Goal: Task Accomplishment & Management: Complete application form

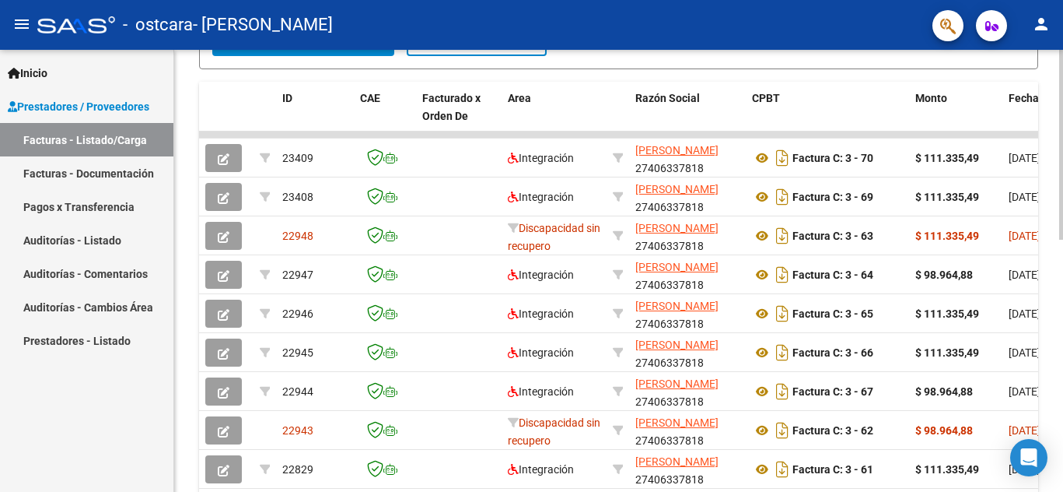
click at [1062, 286] on div at bounding box center [1061, 271] width 4 height 442
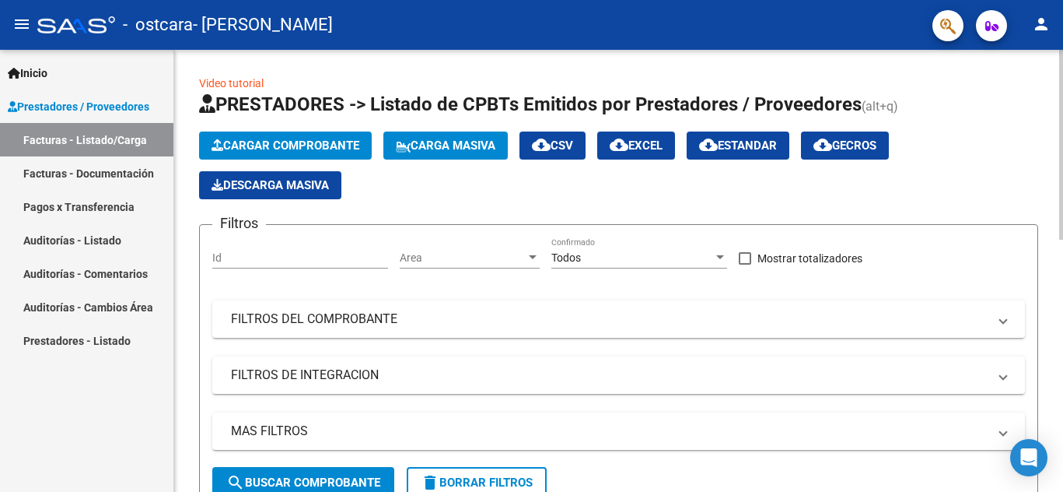
click at [1062, 115] on div at bounding box center [1061, 271] width 4 height 442
click at [348, 145] on span "Cargar Comprobante" at bounding box center [286, 145] width 148 height 14
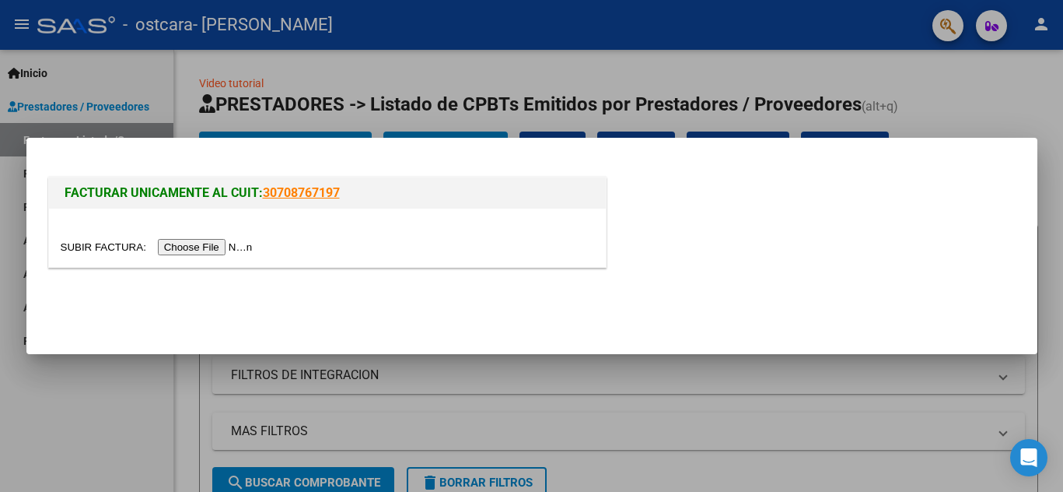
click at [227, 241] on input "file" at bounding box center [159, 247] width 197 height 16
click at [221, 248] on input "file" at bounding box center [159, 247] width 197 height 16
click at [238, 251] on input "file" at bounding box center [159, 247] width 197 height 16
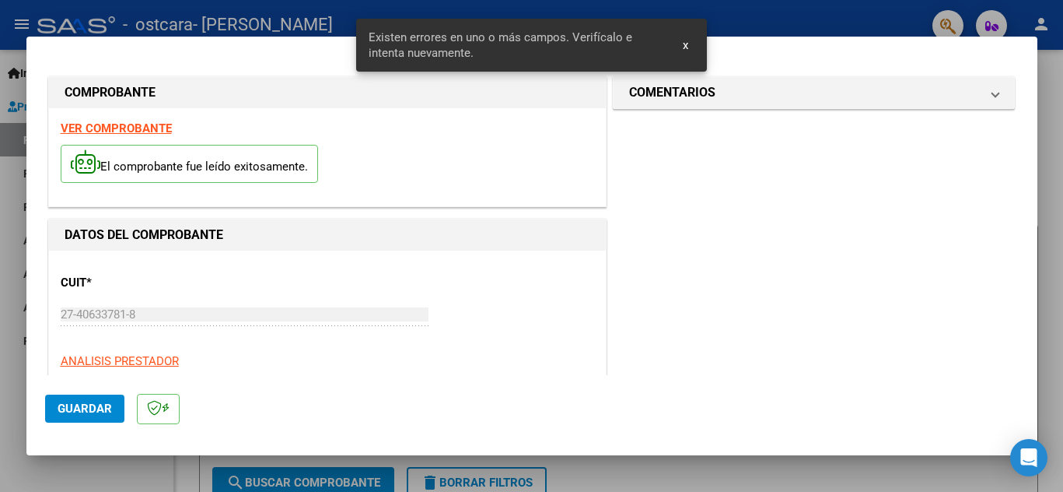
scroll to position [352, 0]
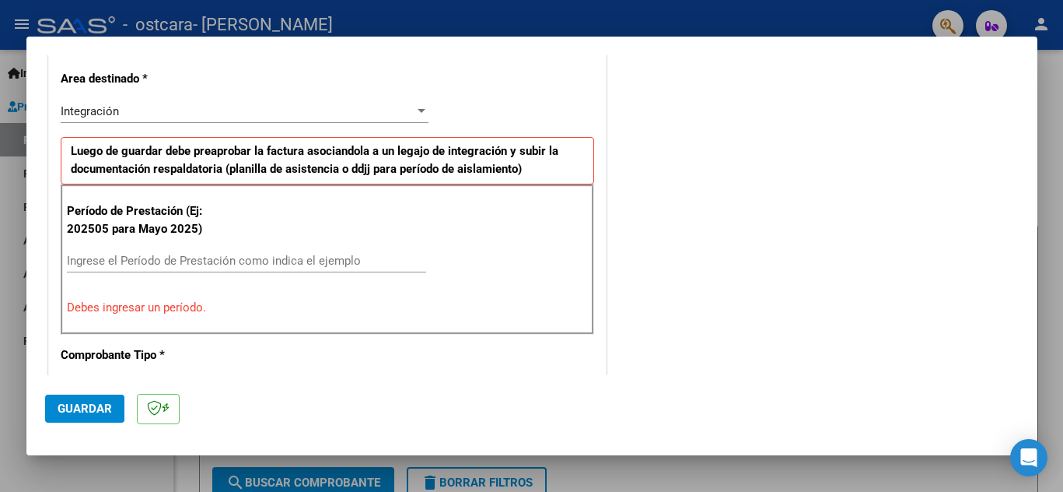
click at [243, 254] on input "Ingrese el Período de Prestación como indica el ejemplo" at bounding box center [246, 261] width 359 height 14
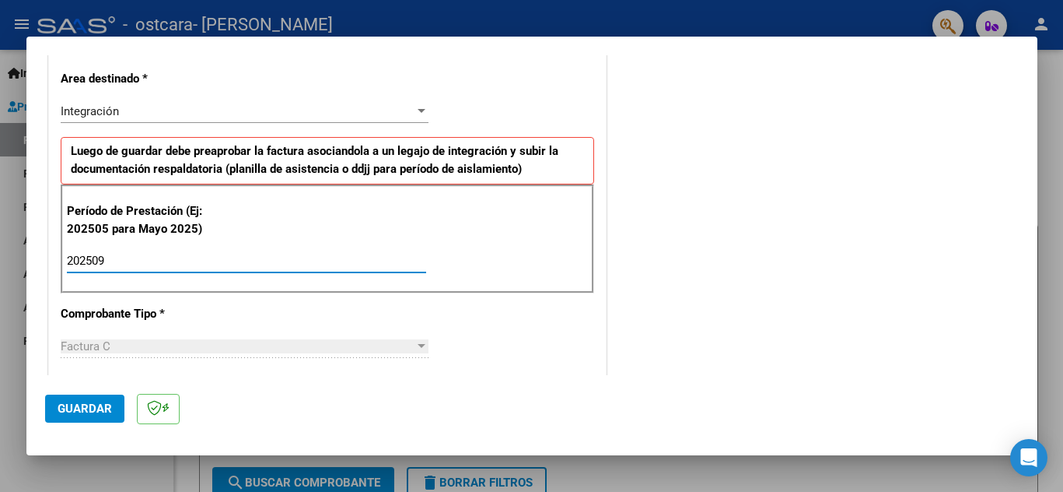
type input "202509"
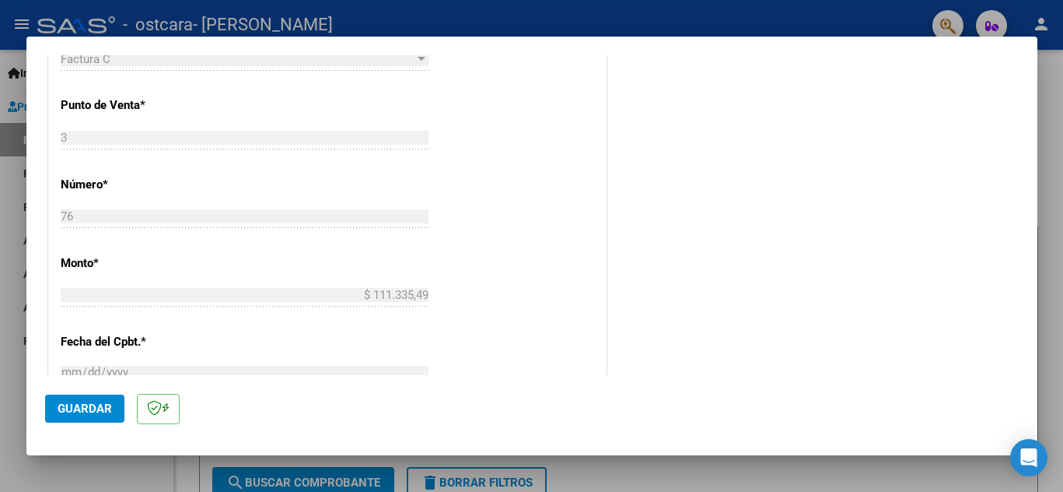
scroll to position [1030, 0]
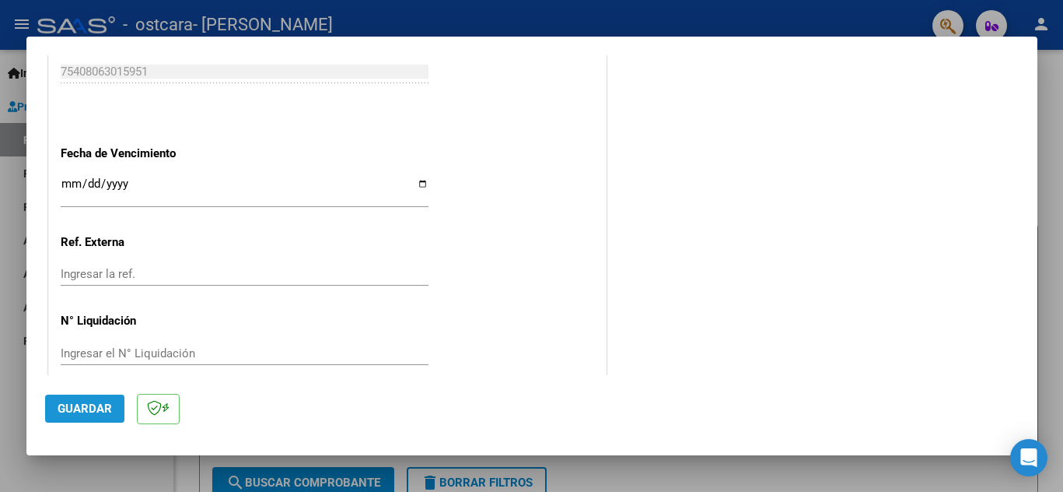
click at [100, 415] on span "Guardar" at bounding box center [85, 408] width 54 height 14
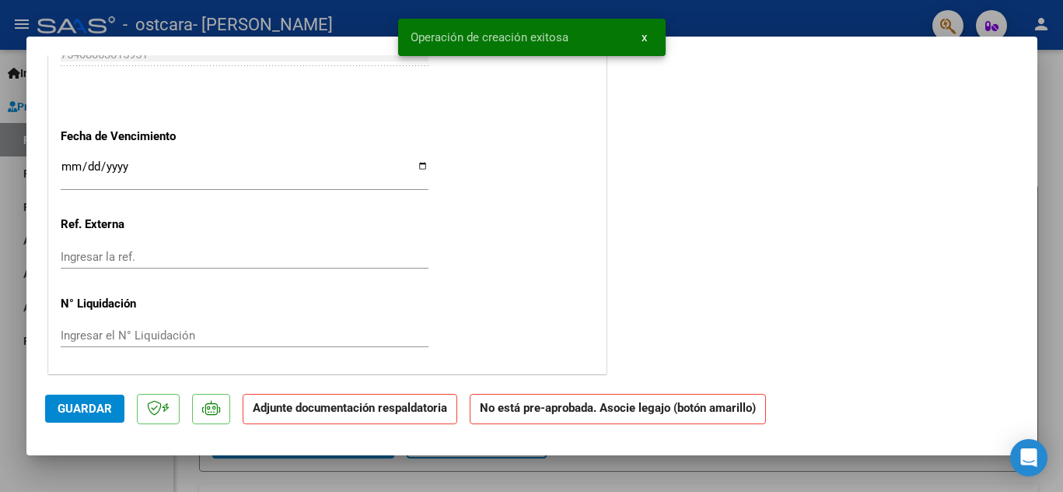
scroll to position [0, 0]
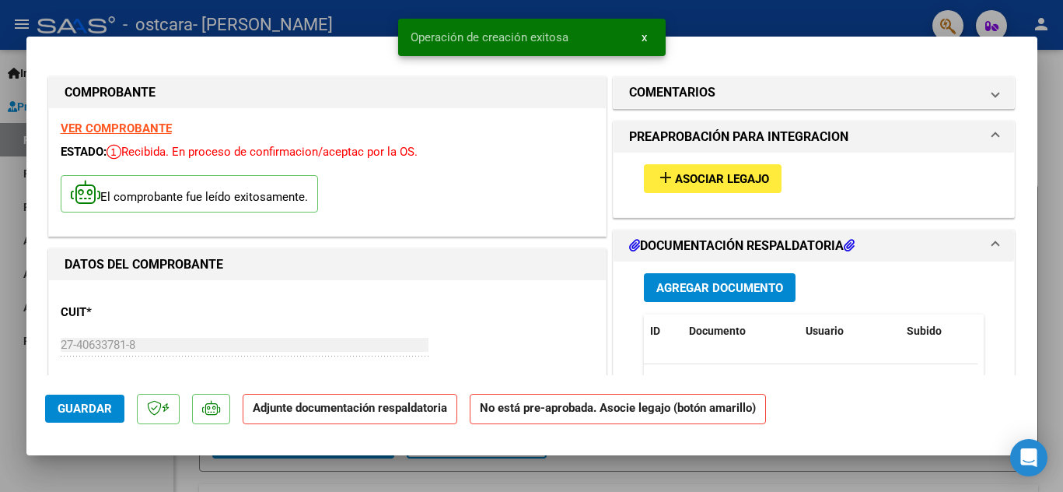
click at [739, 175] on span "Asociar Legajo" at bounding box center [722, 179] width 94 height 14
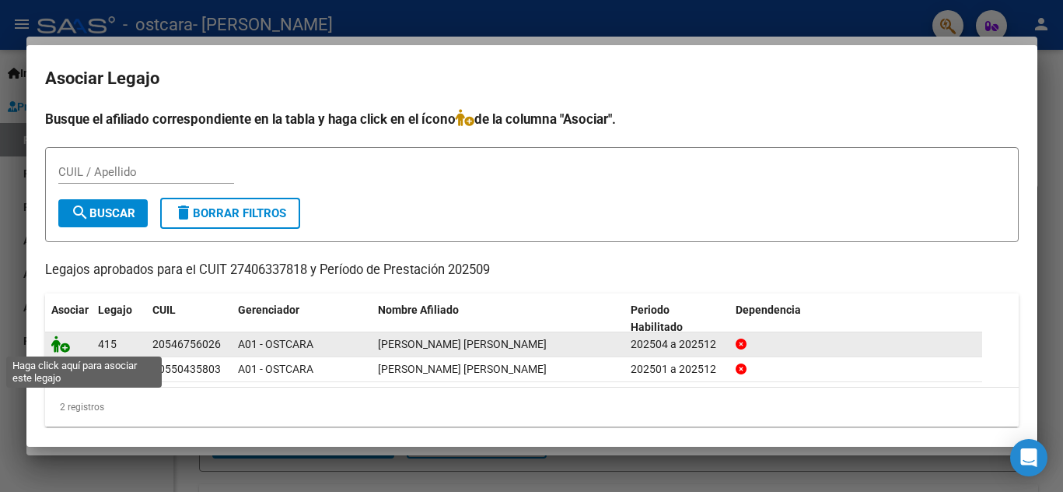
click at [64, 349] on icon at bounding box center [60, 343] width 19 height 17
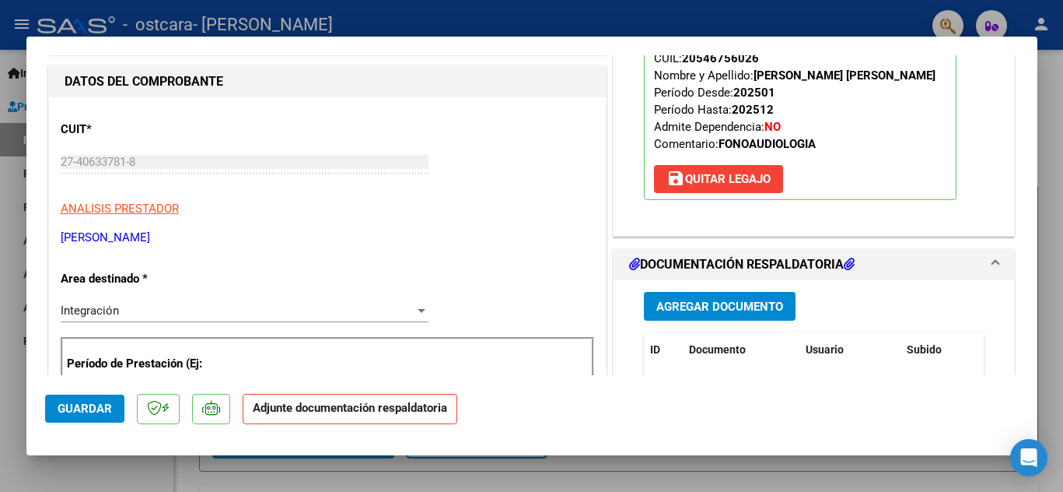
scroll to position [178, 0]
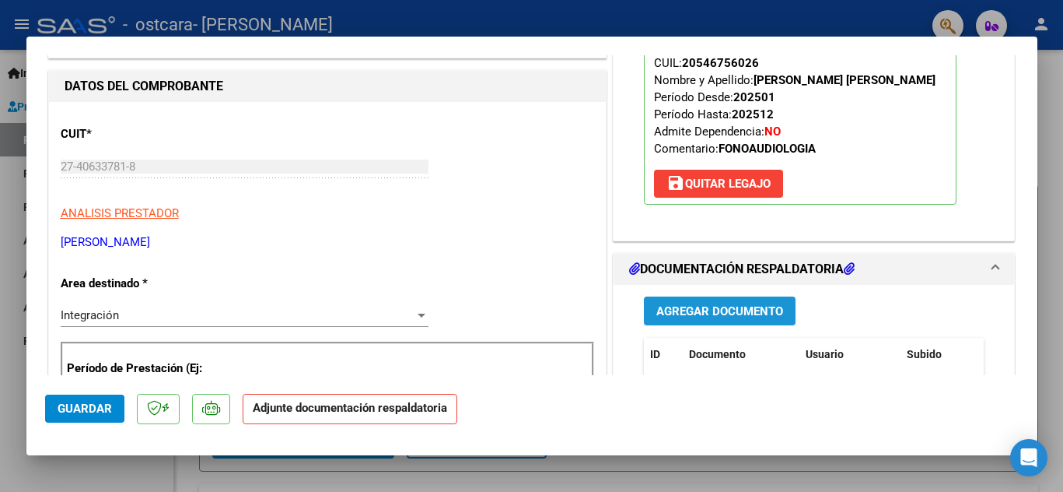
click at [767, 301] on button "Agregar Documento" at bounding box center [720, 310] width 152 height 29
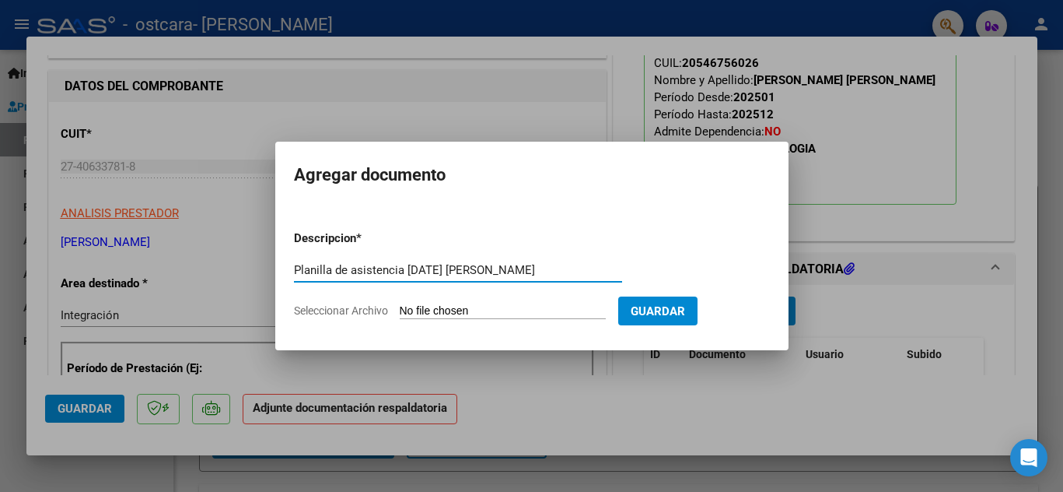
type input "Planilla de asistencia [DATE] [PERSON_NAME]"
click at [450, 310] on input "Seleccionar Archivo" at bounding box center [503, 311] width 206 height 15
type input "C:\fakepath\[PERSON_NAME] - septiembre.pdf"
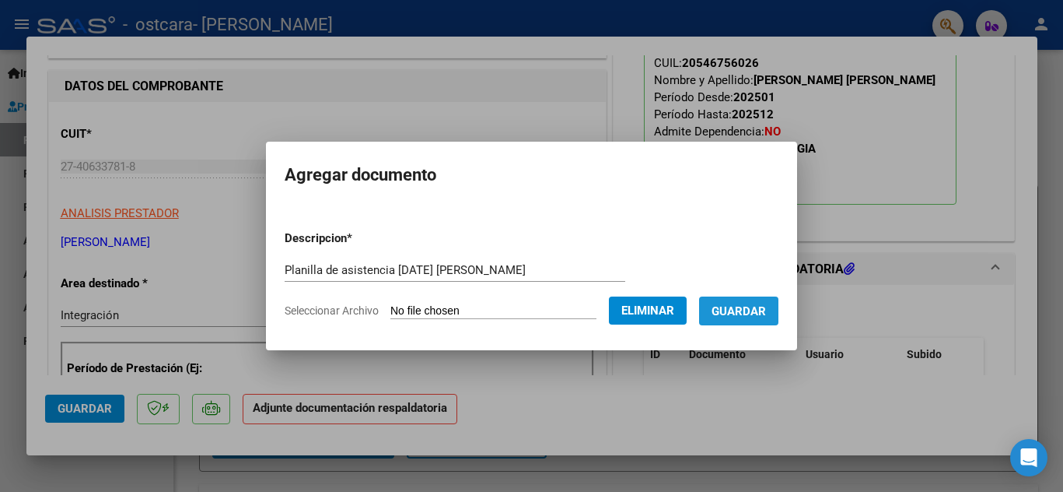
click at [771, 315] on button "Guardar" at bounding box center [738, 310] width 79 height 29
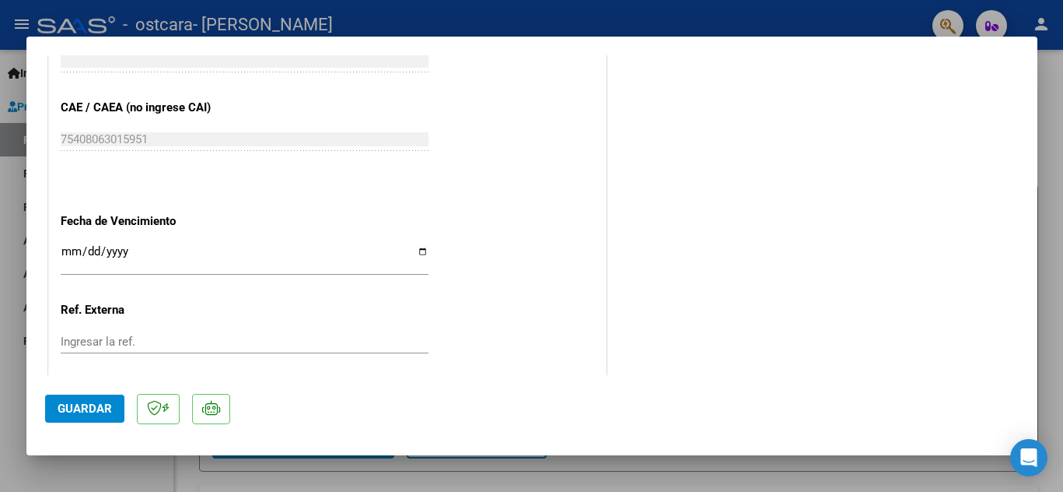
scroll to position [1053, 0]
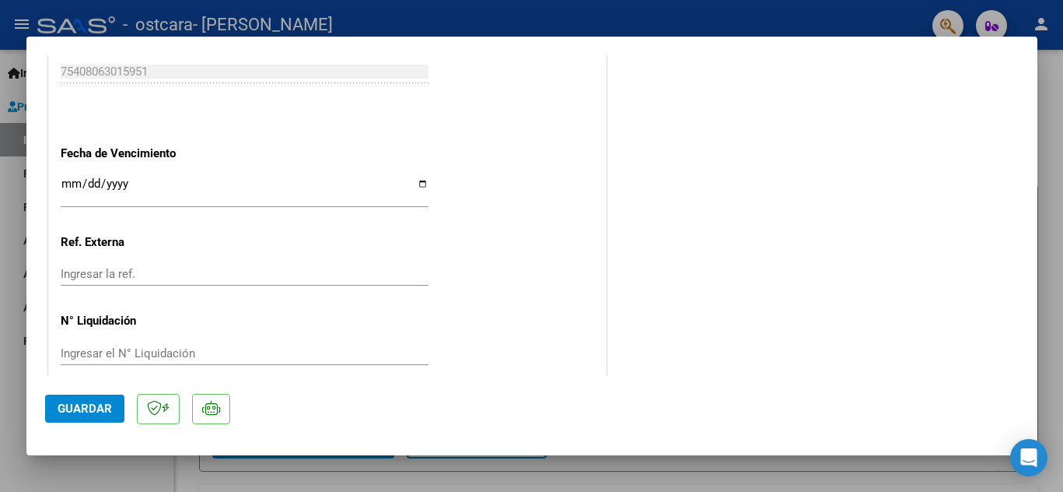
click at [102, 417] on button "Guardar" at bounding box center [84, 408] width 79 height 28
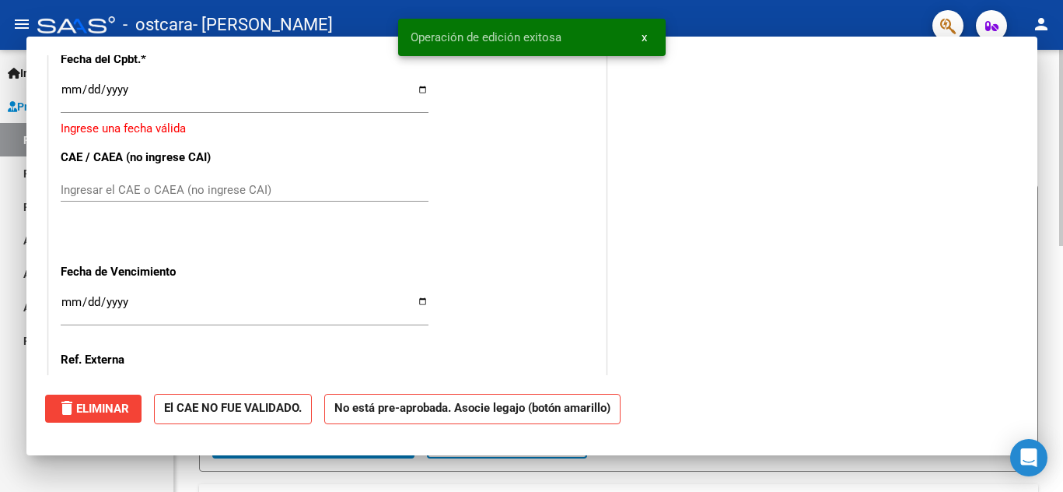
scroll to position [0, 0]
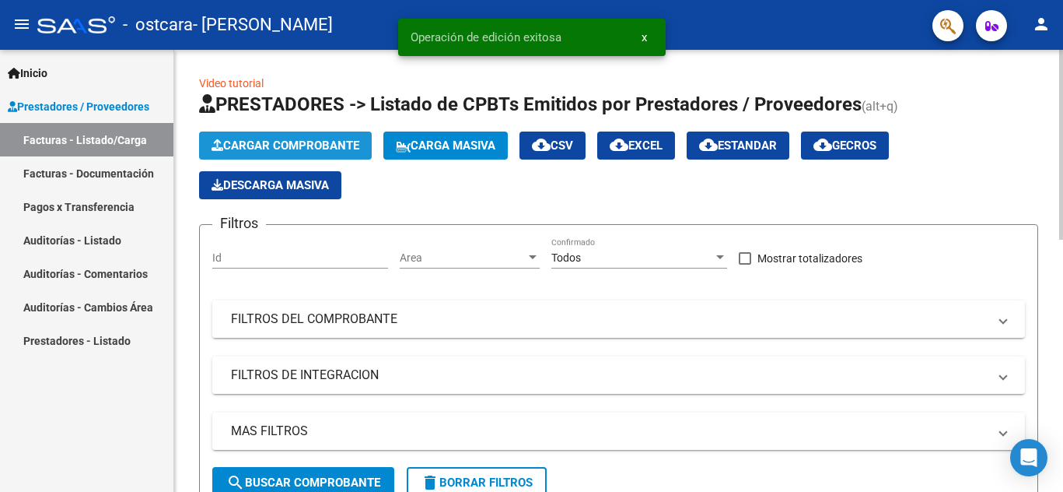
click at [296, 147] on span "Cargar Comprobante" at bounding box center [286, 145] width 148 height 14
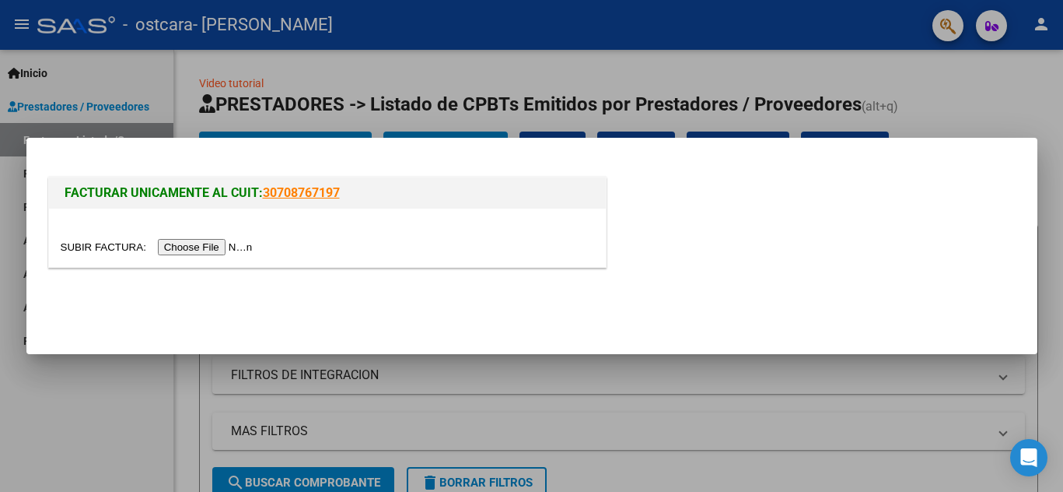
click at [238, 250] on input "file" at bounding box center [159, 247] width 197 height 16
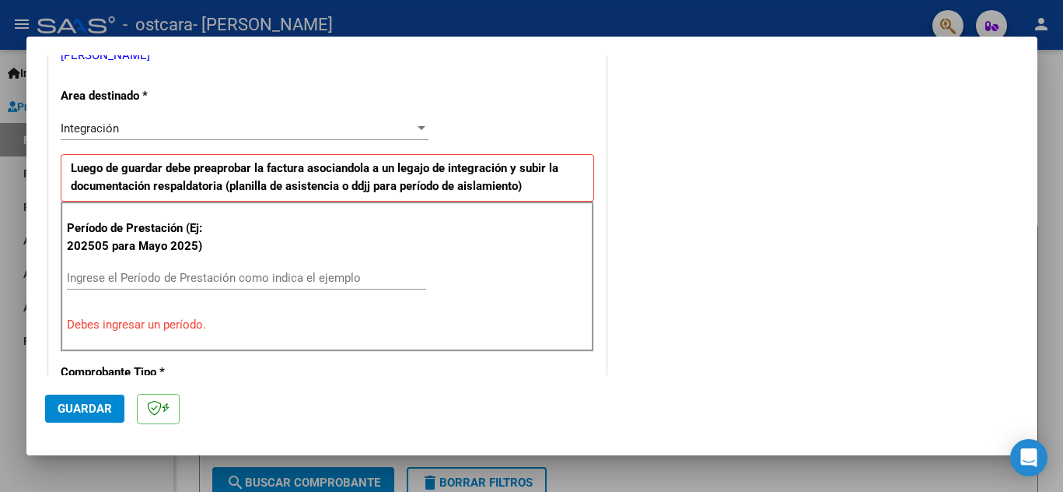
scroll to position [336, 0]
click at [246, 276] on input "Ingrese el Período de Prestación como indica el ejemplo" at bounding box center [246, 277] width 359 height 14
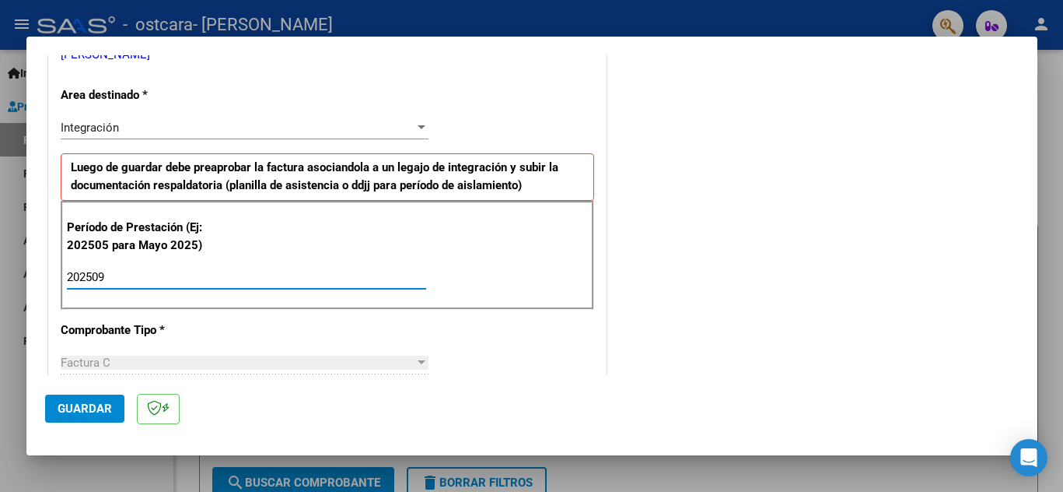
type input "202509"
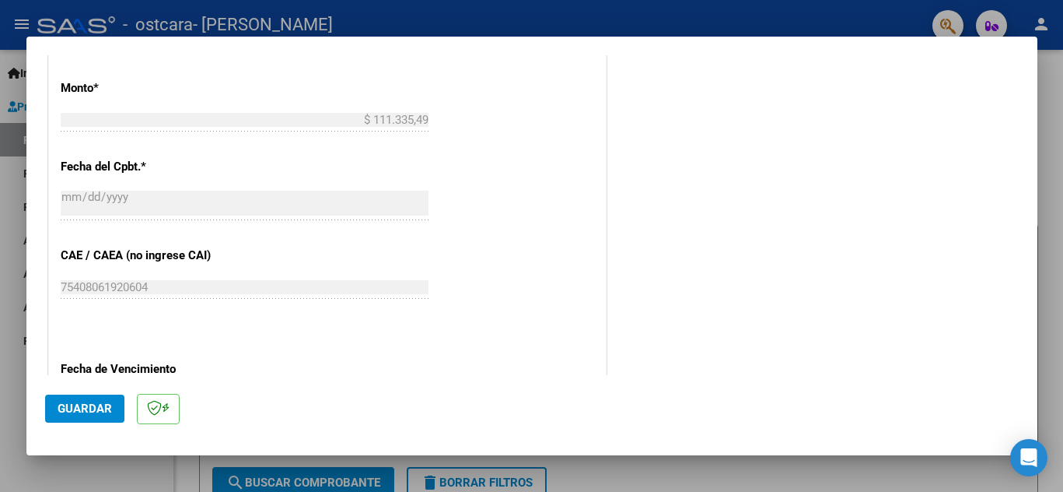
scroll to position [1030, 0]
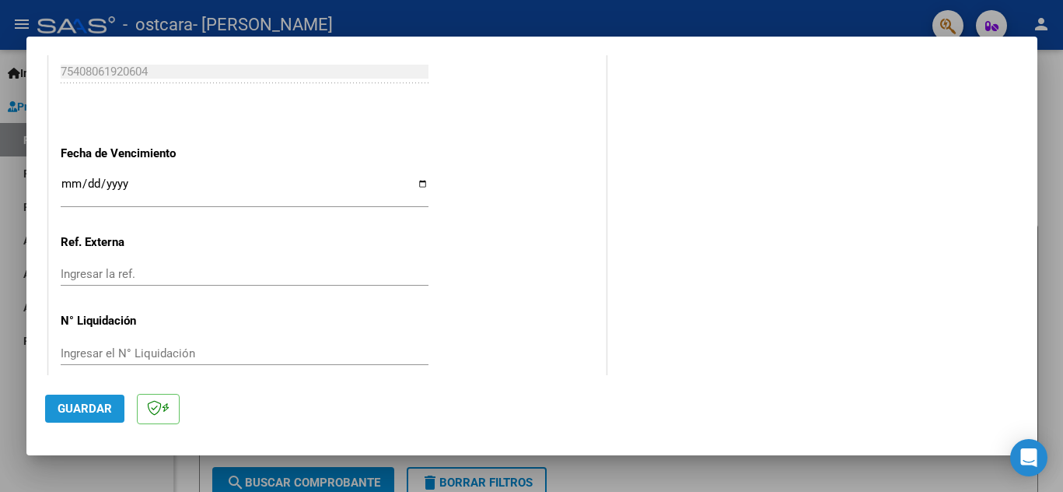
click at [111, 402] on span "Guardar" at bounding box center [85, 408] width 54 height 14
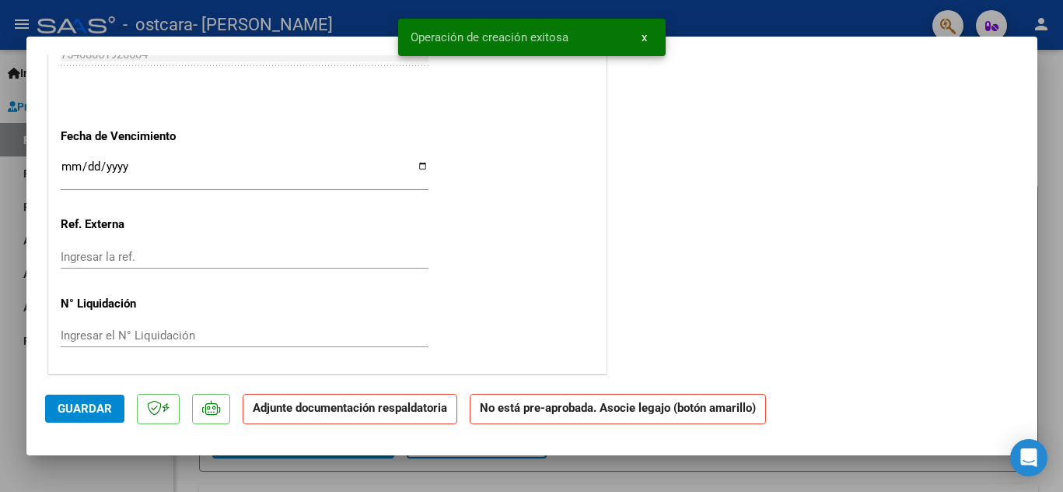
scroll to position [0, 0]
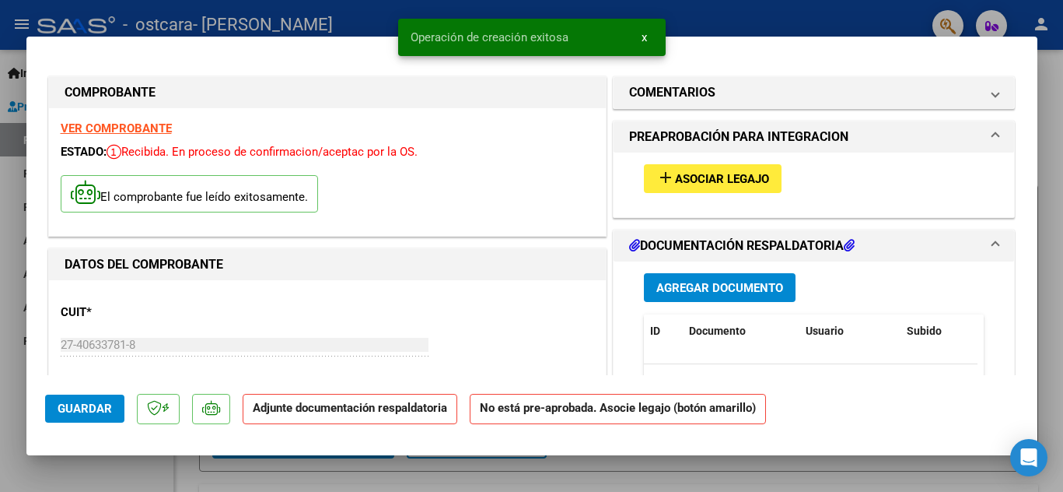
click at [715, 177] on span "Asociar Legajo" at bounding box center [722, 179] width 94 height 14
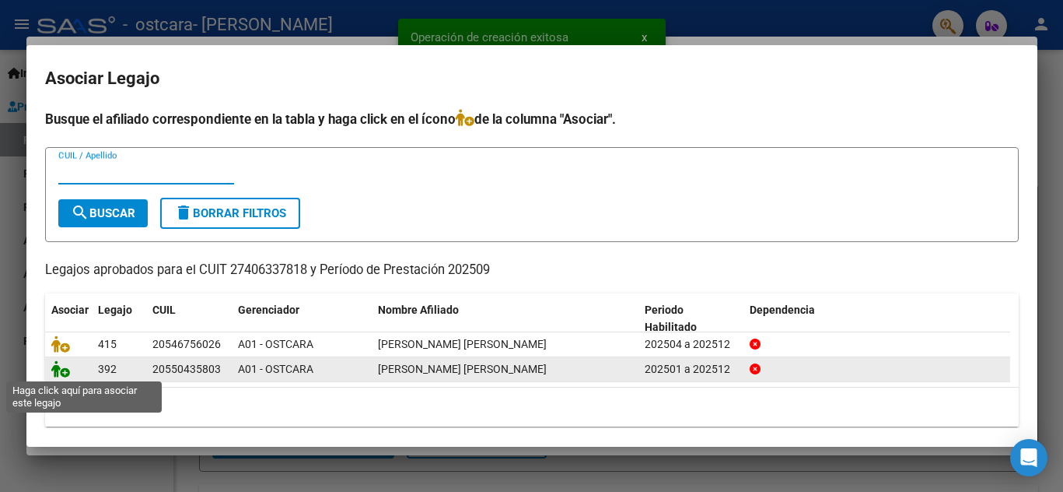
click at [62, 370] on icon at bounding box center [60, 368] width 19 height 17
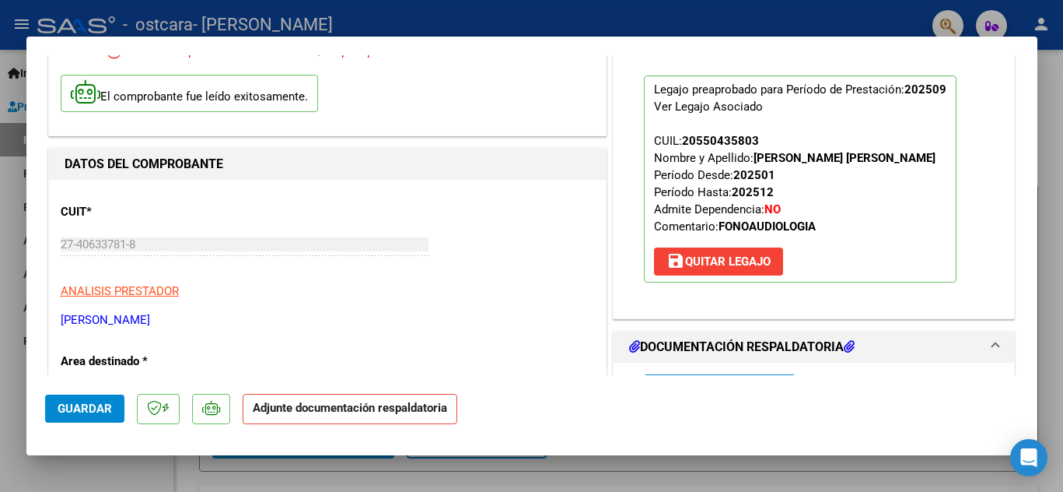
scroll to position [373, 0]
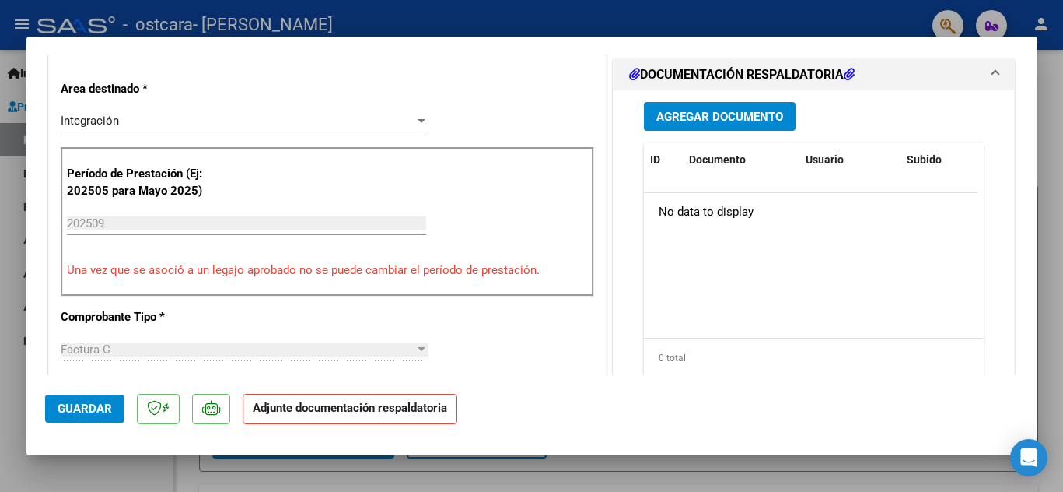
click at [735, 124] on span "Agregar Documento" at bounding box center [720, 117] width 127 height 14
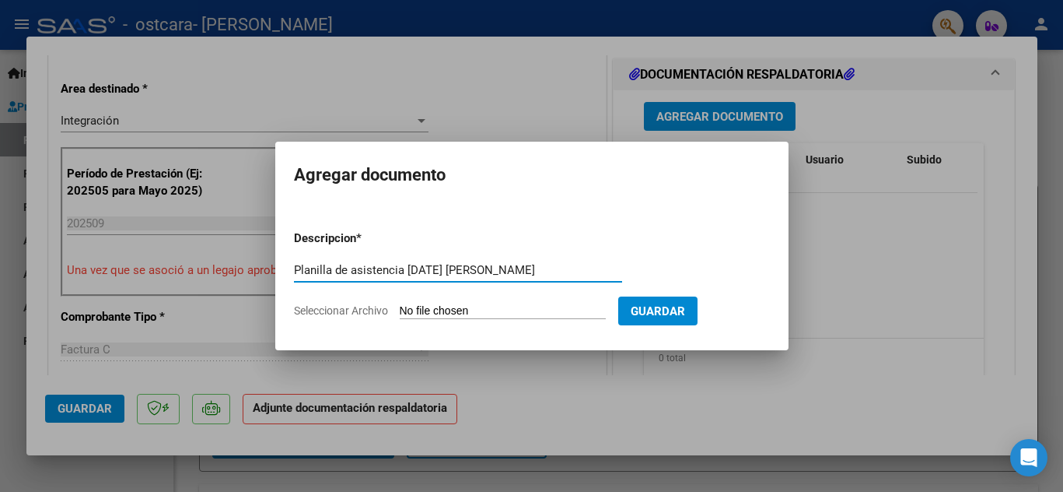
type input "Planilla de asistencia [DATE] [PERSON_NAME]"
click at [457, 305] on input "Seleccionar Archivo" at bounding box center [503, 311] width 206 height 15
type input "C:\fakepath\asistencia [PERSON_NAME] - mes septiembre.pdf"
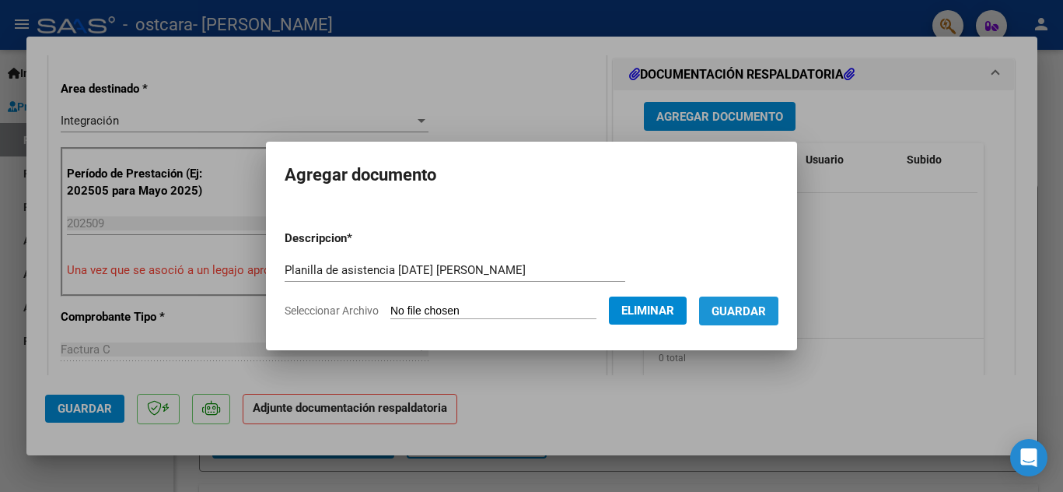
click at [719, 304] on span "Guardar" at bounding box center [739, 311] width 54 height 14
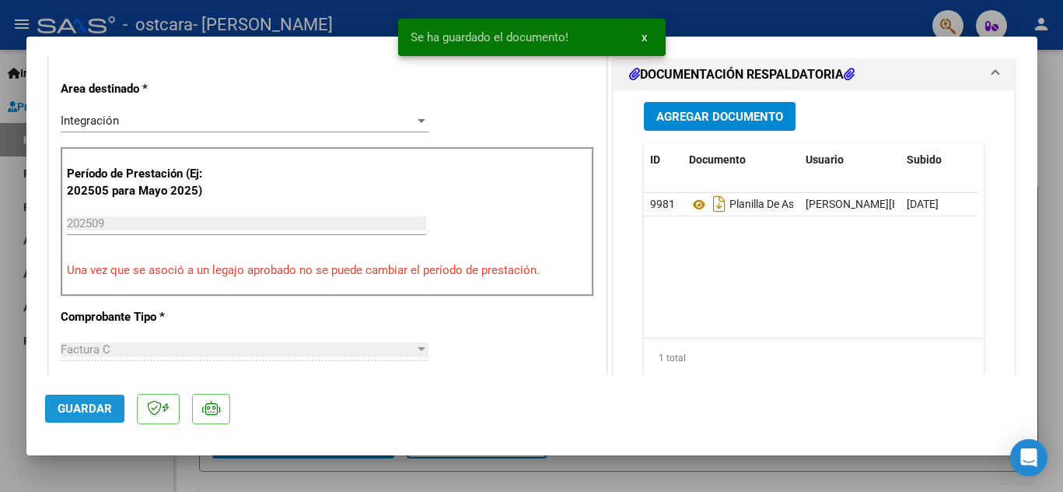
click at [96, 404] on span "Guardar" at bounding box center [85, 408] width 54 height 14
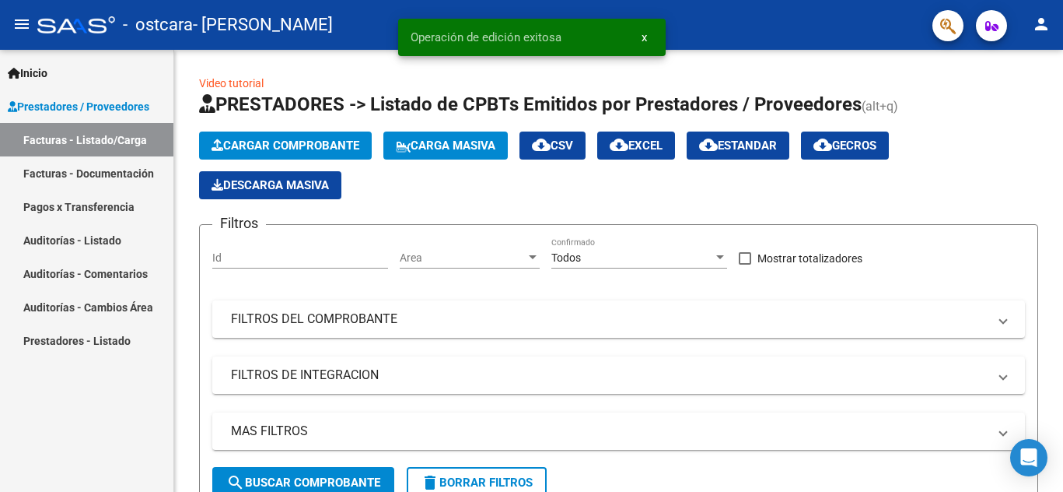
click at [130, 173] on link "Facturas - Documentación" at bounding box center [86, 172] width 173 height 33
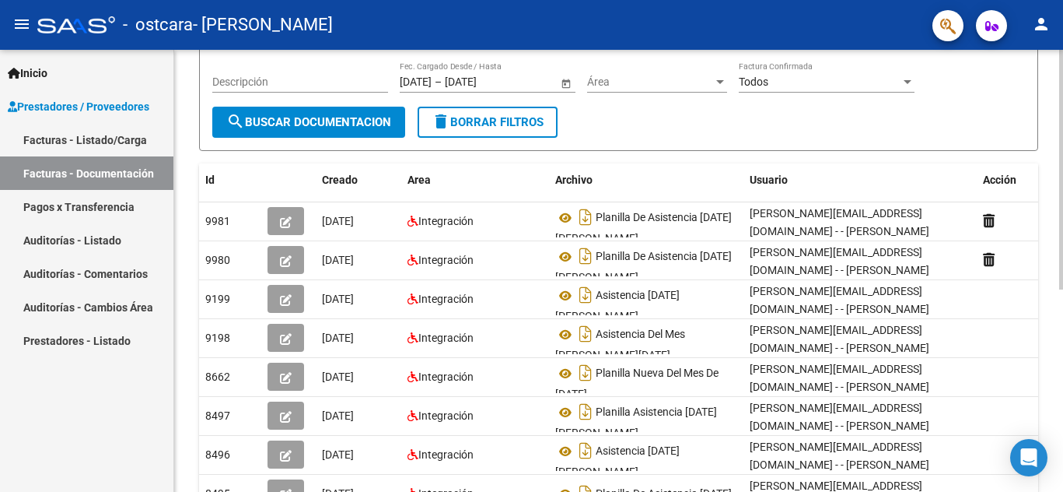
scroll to position [166, 0]
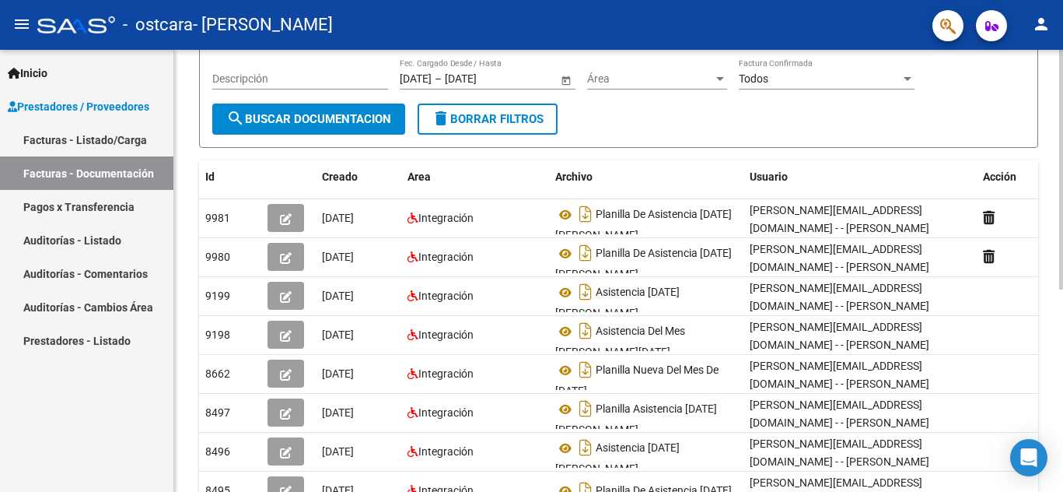
click at [1062, 262] on div at bounding box center [1061, 170] width 4 height 240
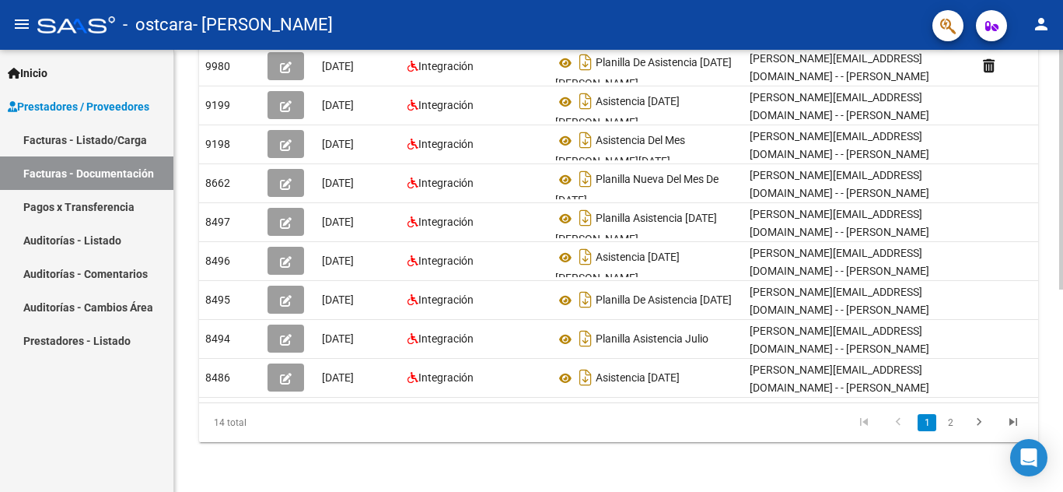
click at [1057, 392] on div "PRESTADORES -> Comprobantes - Documentación Respaldatoria cloud_download Export…" at bounding box center [620, 92] width 893 height 799
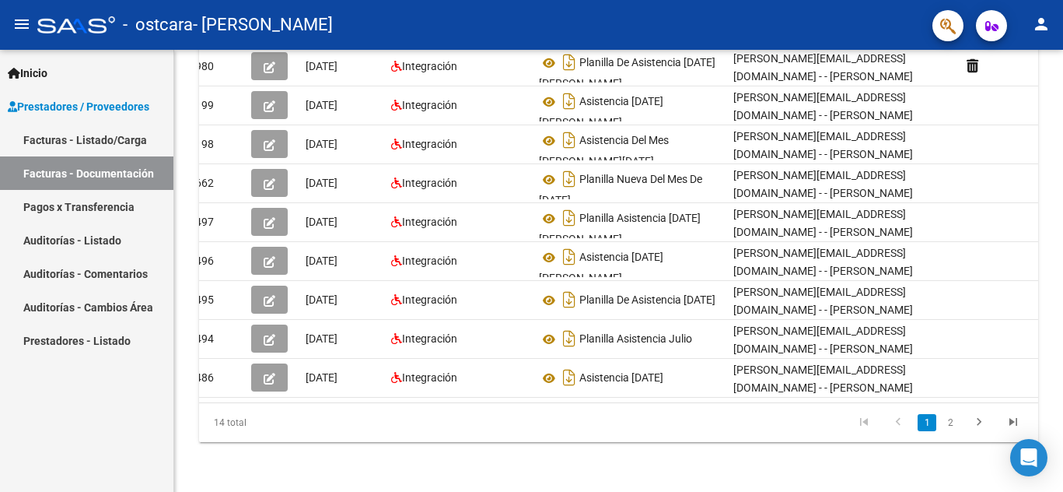
click at [127, 149] on link "Facturas - Listado/Carga" at bounding box center [86, 139] width 173 height 33
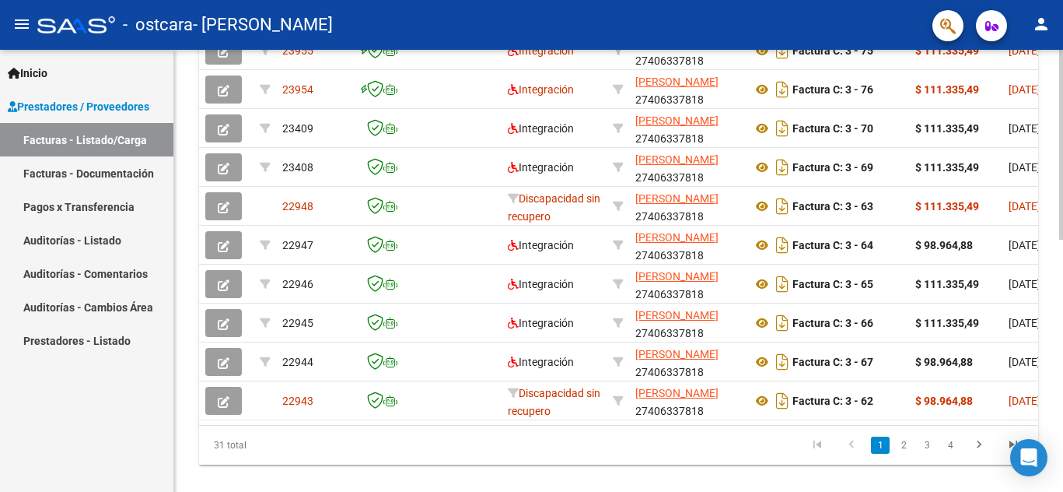
click at [1062, 240] on div at bounding box center [1061, 145] width 4 height 190
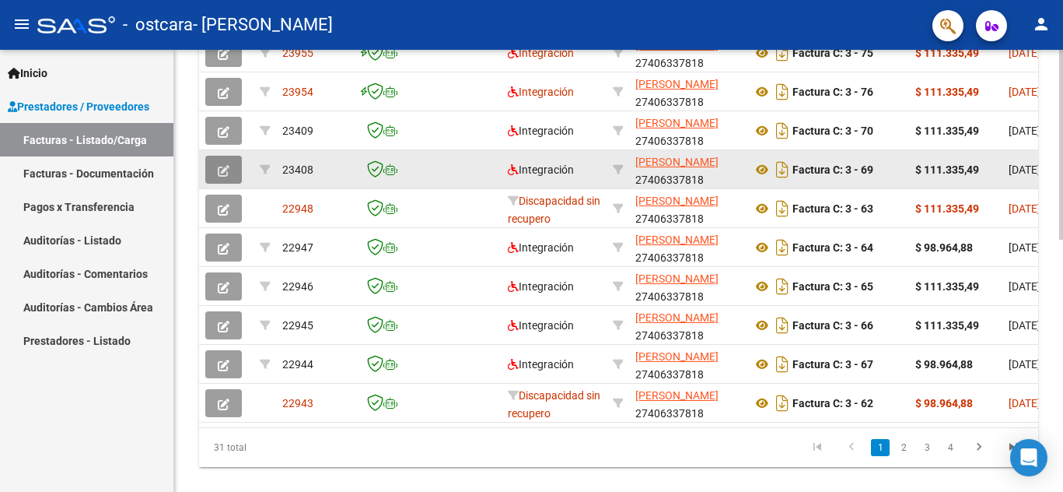
click at [218, 181] on button "button" at bounding box center [223, 170] width 37 height 28
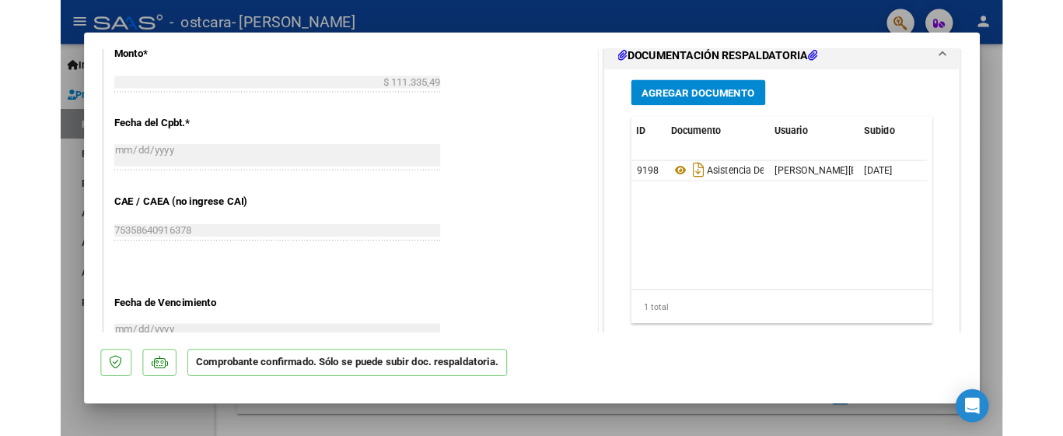
scroll to position [924, 0]
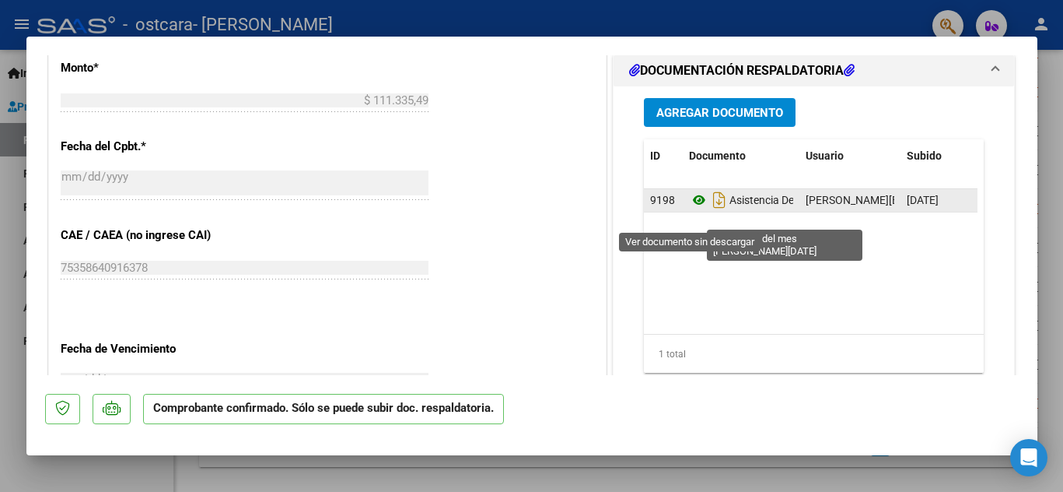
click at [689, 209] on icon at bounding box center [699, 200] width 20 height 19
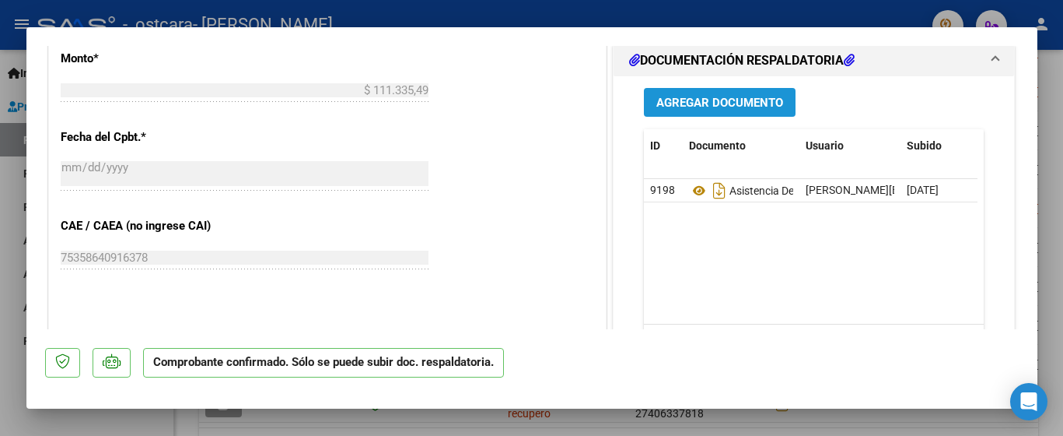
click at [758, 110] on span "Agregar Documento" at bounding box center [720, 103] width 127 height 14
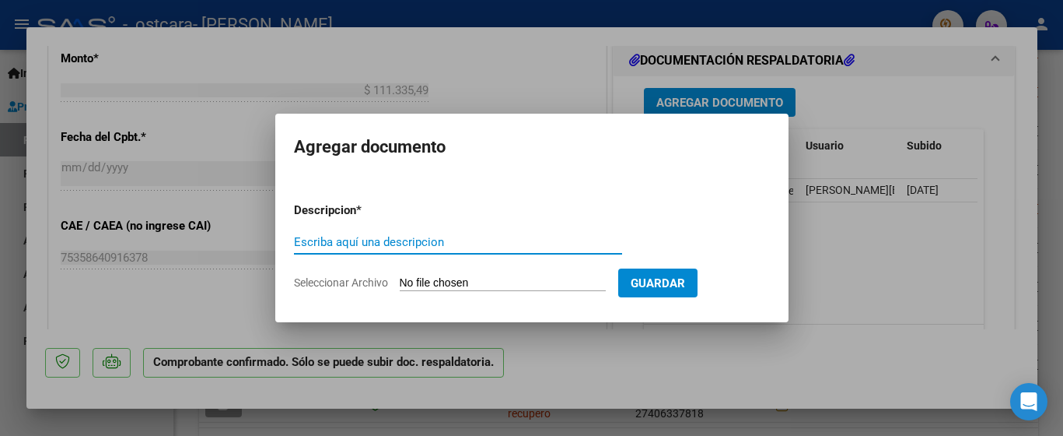
click at [469, 243] on input "Escriba aquí una descripcion" at bounding box center [458, 242] width 328 height 14
type input "Planilla nueva - [DATE]"
click at [480, 282] on input "Seleccionar Archivo" at bounding box center [503, 283] width 206 height 15
type input "C:\fakepath\[DATE] - Planilla asistencia [PERSON_NAME].pdf"
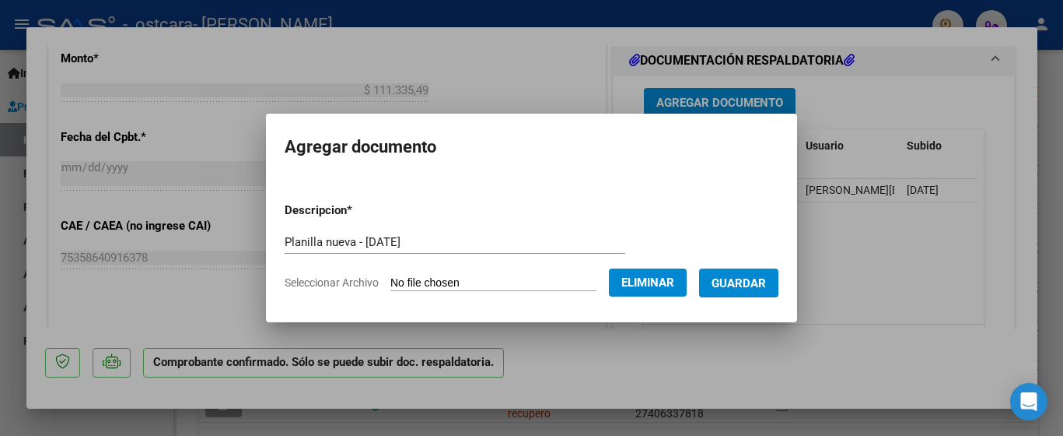
click at [433, 245] on input "Planilla nueva - [DATE]" at bounding box center [455, 242] width 341 height 14
click at [755, 285] on span "Guardar" at bounding box center [739, 283] width 54 height 14
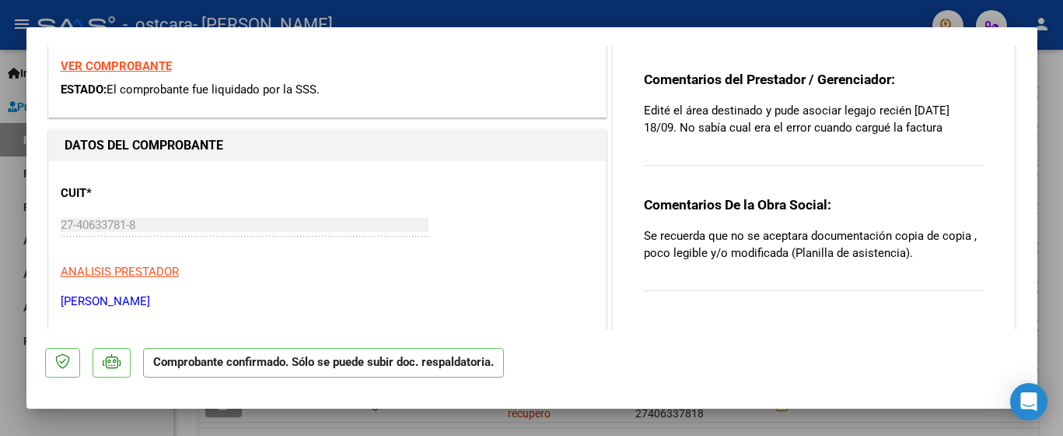
scroll to position [268, 0]
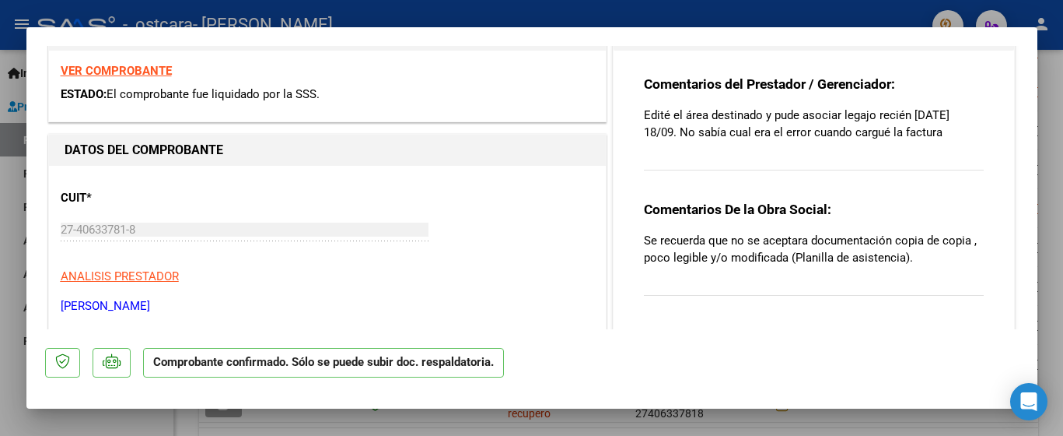
click at [799, 285] on div "Comentarios De la Obra Social: Se recuerda que no se aceptara documentación cop…" at bounding box center [814, 257] width 341 height 112
click at [885, 156] on div "Comentarios del Prestador / Gerenciador: Edité el área destinado y pude asociar…" at bounding box center [814, 131] width 341 height 112
click at [890, 137] on p "Edité el área destinado y pude asociar legajo recién [DATE] 18/09. No sabía cua…" at bounding box center [814, 124] width 341 height 34
click at [902, 137] on p "Edité el área destinado y pude asociar legajo recién [DATE] 18/09. No sabía cua…" at bounding box center [814, 124] width 341 height 34
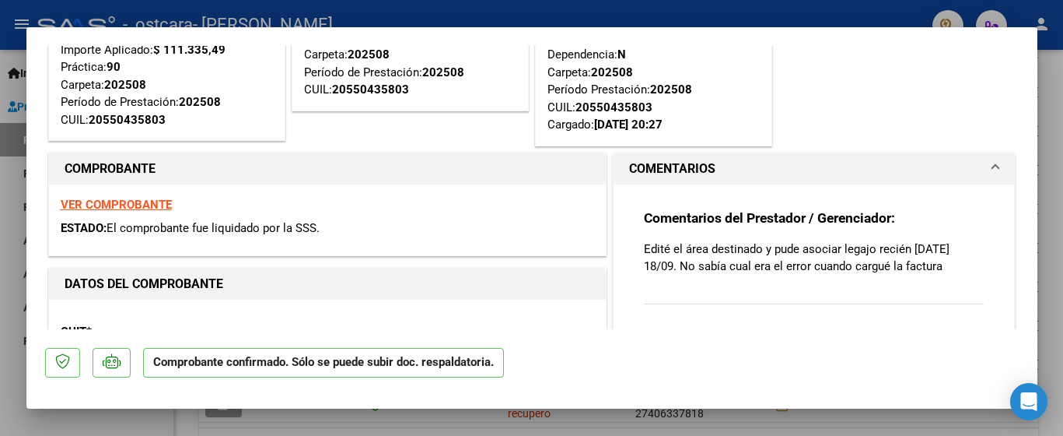
scroll to position [121, 0]
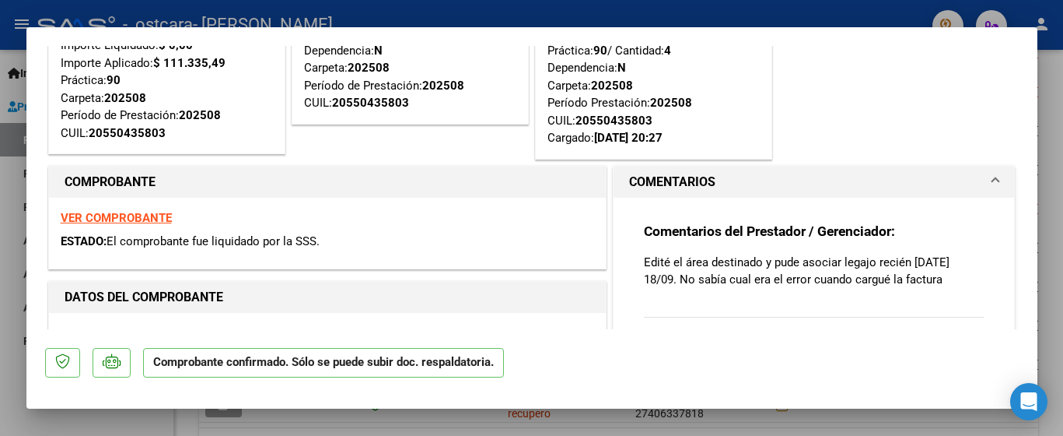
click at [848, 247] on div "Comentarios del Prestador / Gerenciador: Edité el área destinado y pude asociar…" at bounding box center [814, 278] width 341 height 112
click at [991, 175] on mat-expansion-panel-header "COMENTARIOS" at bounding box center [814, 181] width 401 height 31
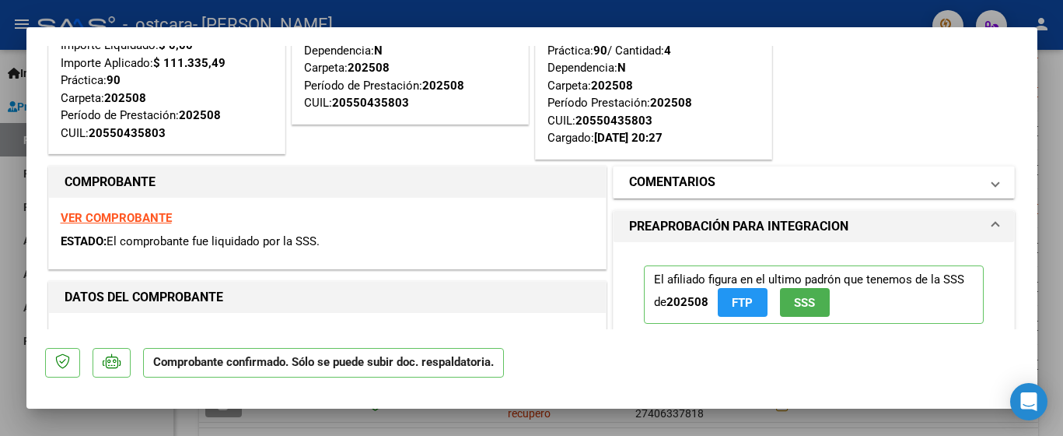
click at [990, 174] on mat-expansion-panel-header "COMENTARIOS" at bounding box center [814, 181] width 401 height 31
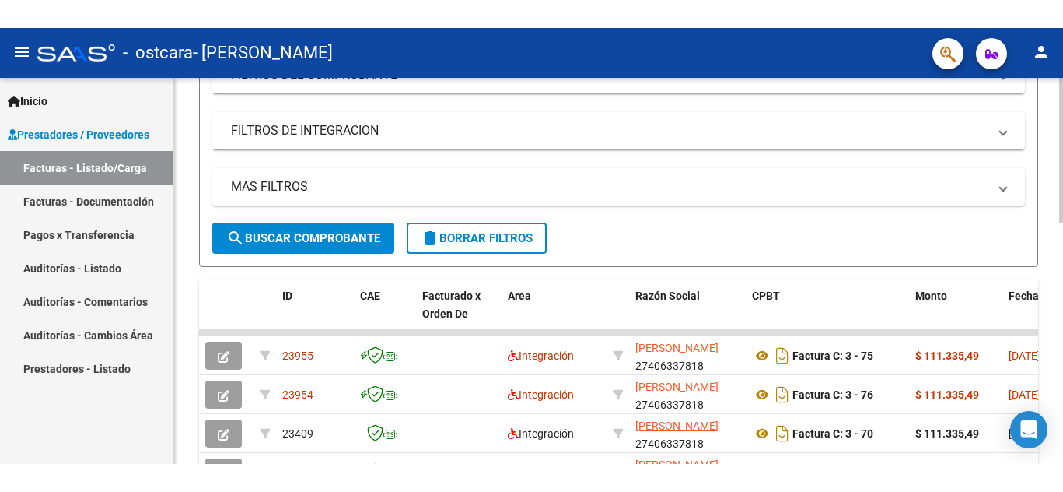
scroll to position [299, 0]
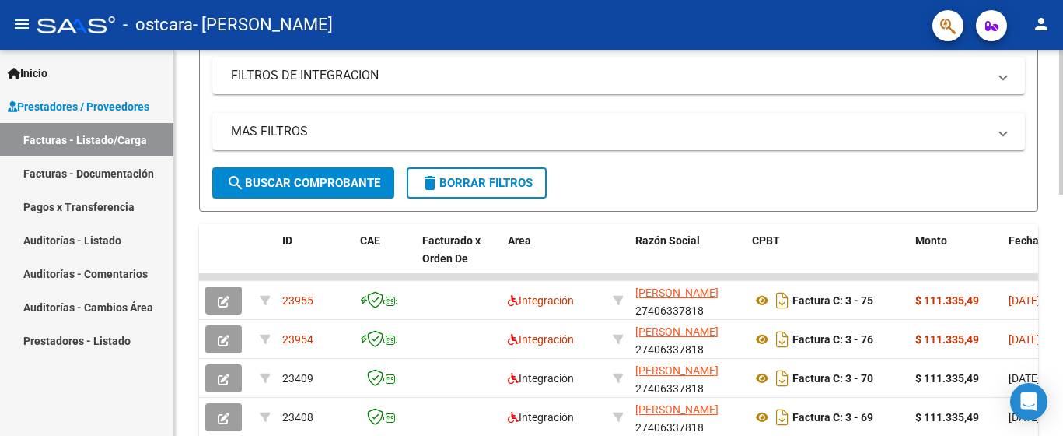
click at [1060, 194] on div at bounding box center [1061, 122] width 4 height 145
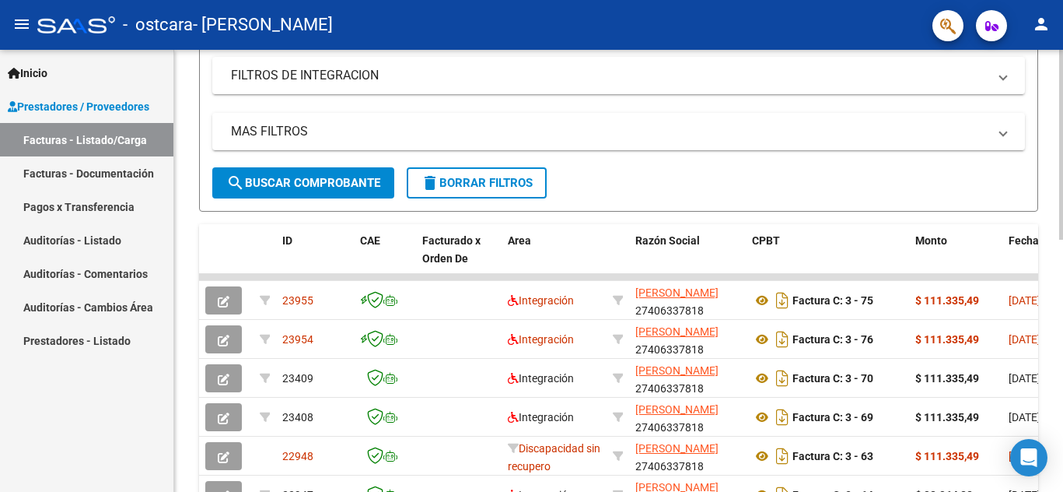
scroll to position [519, 0]
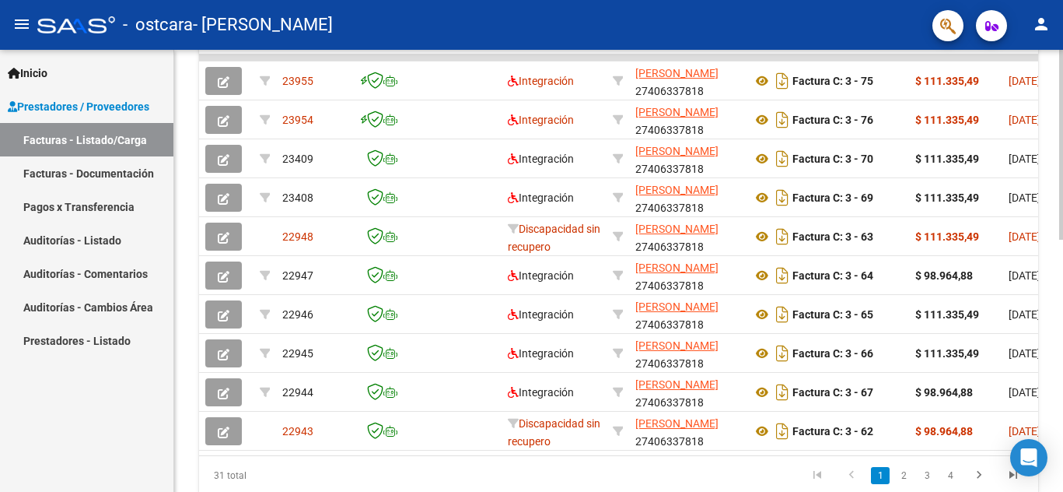
click at [1060, 240] on div at bounding box center [1061, 145] width 4 height 190
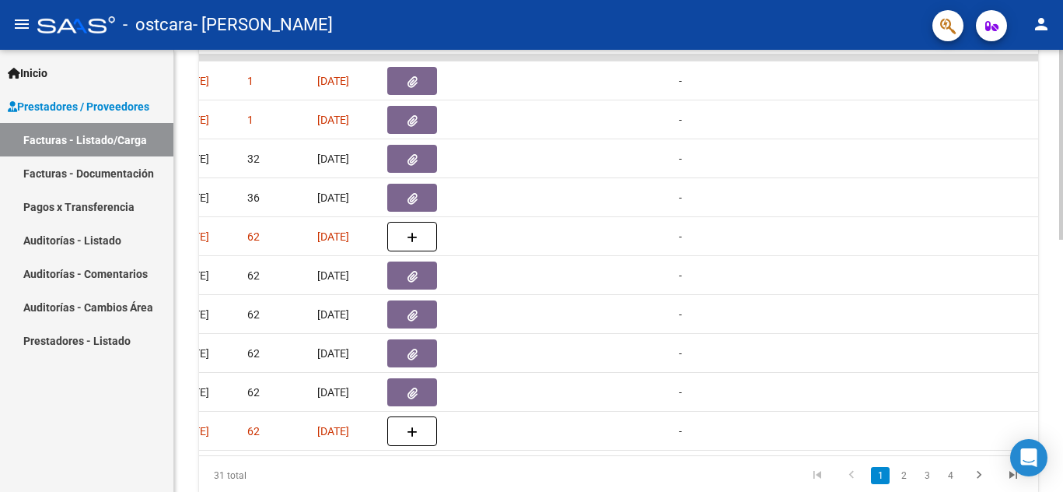
scroll to position [0, 734]
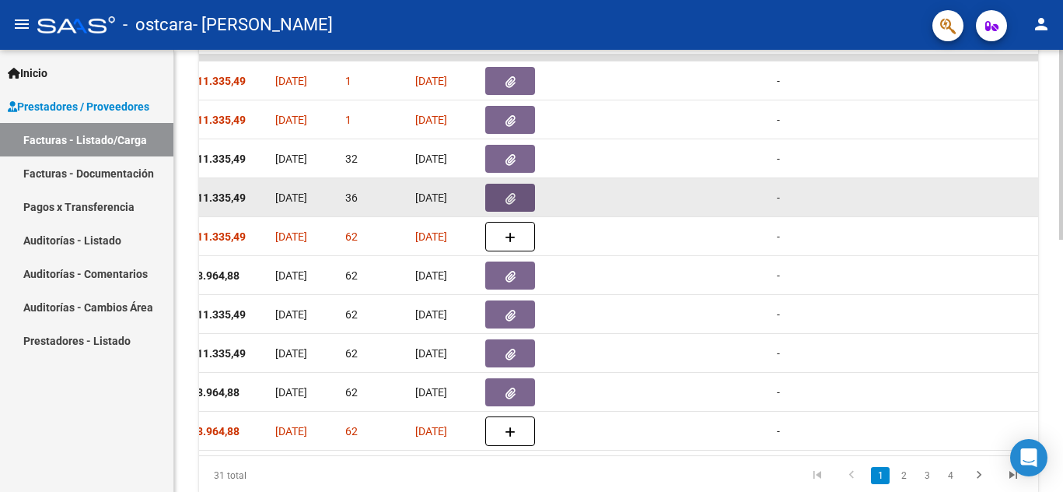
click at [511, 199] on icon "button" at bounding box center [511, 199] width 10 height 12
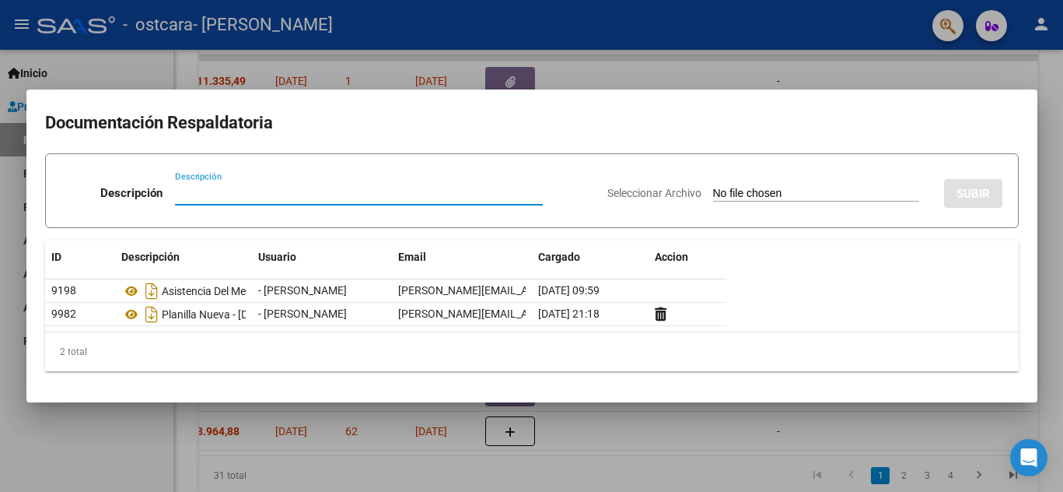
click at [271, 194] on input "Descripción" at bounding box center [359, 193] width 368 height 14
type input "Adjunté nueva planilla de asistencia - [DATE]"
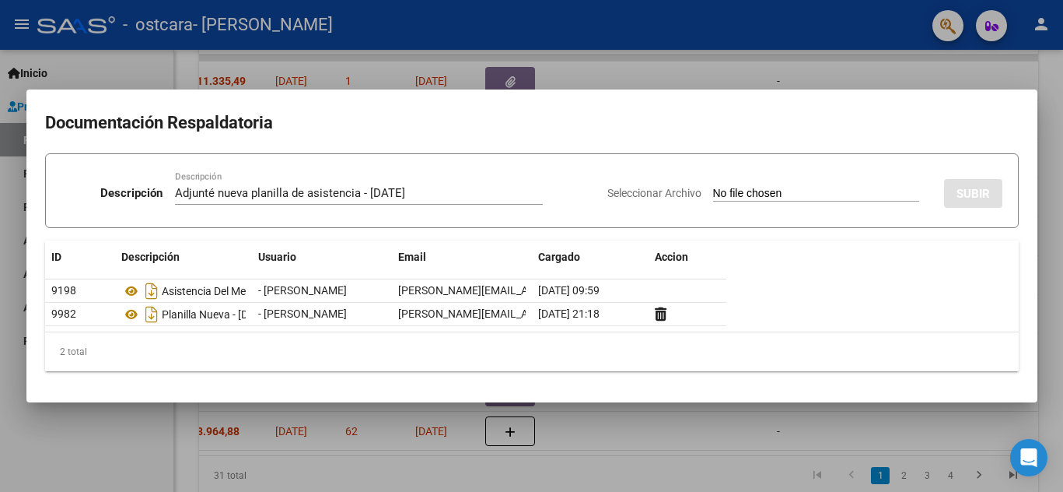
click at [797, 192] on input "Seleccionar Archivo" at bounding box center [816, 194] width 206 height 15
type input "C:\fakepath\[DATE] - Planilla asistencia [PERSON_NAME].pdf"
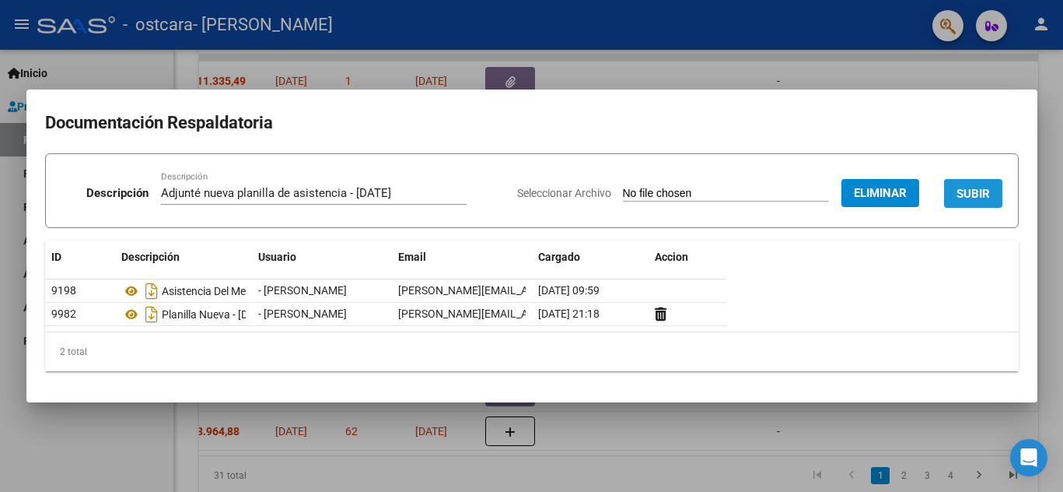
click at [973, 184] on button "SUBIR" at bounding box center [973, 193] width 58 height 29
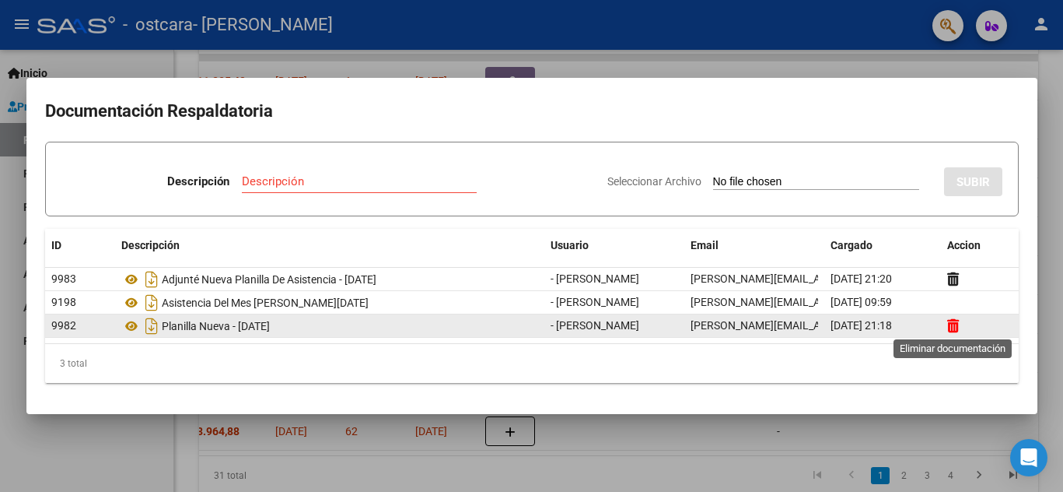
click at [954, 322] on icon at bounding box center [953, 325] width 12 height 15
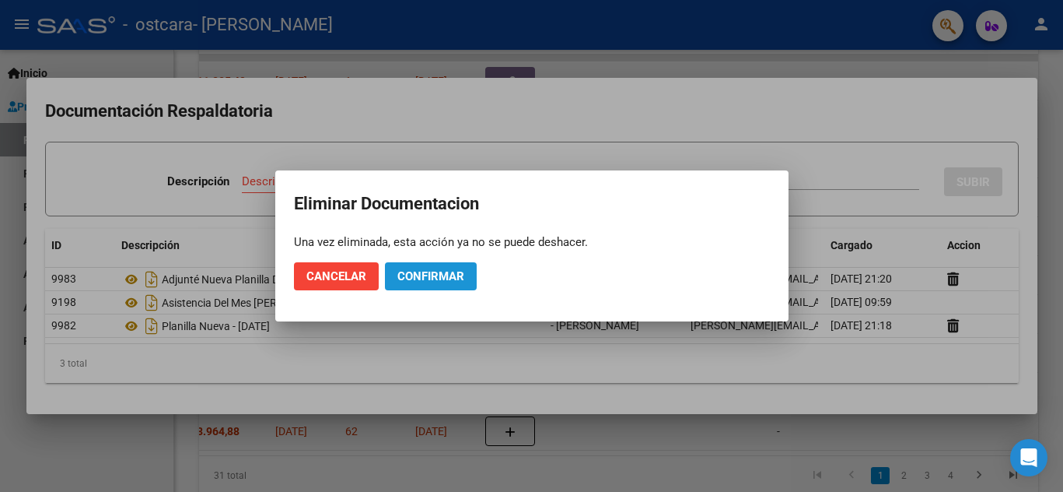
click at [439, 271] on span "Confirmar" at bounding box center [431, 276] width 67 height 14
